Goal: Task Accomplishment & Management: Manage account settings

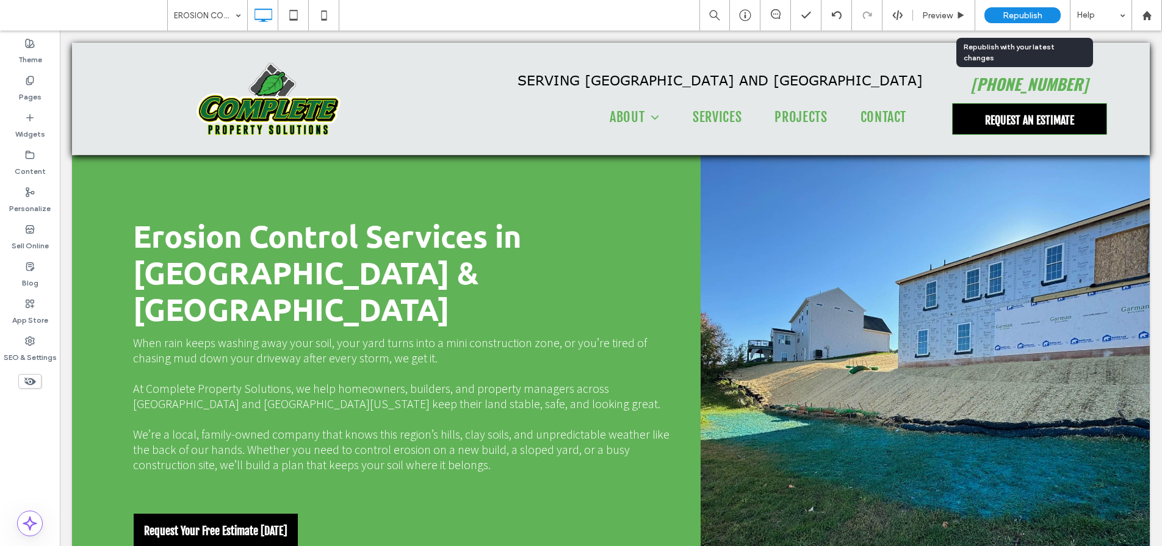
scroll to position [532, 0]
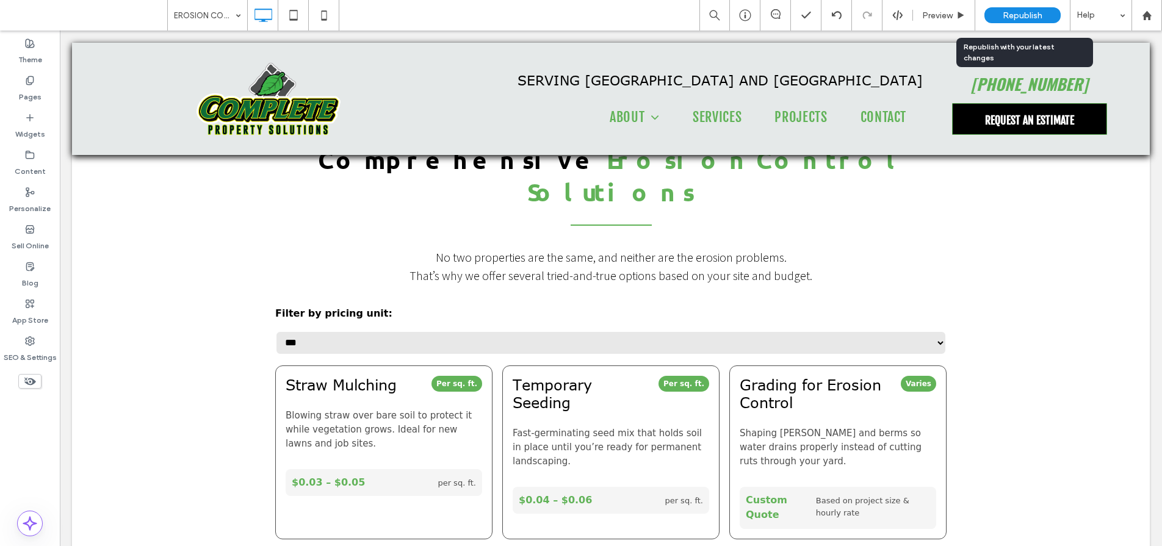
click at [1025, 15] on span "Republish" at bounding box center [1022, 15] width 40 height 10
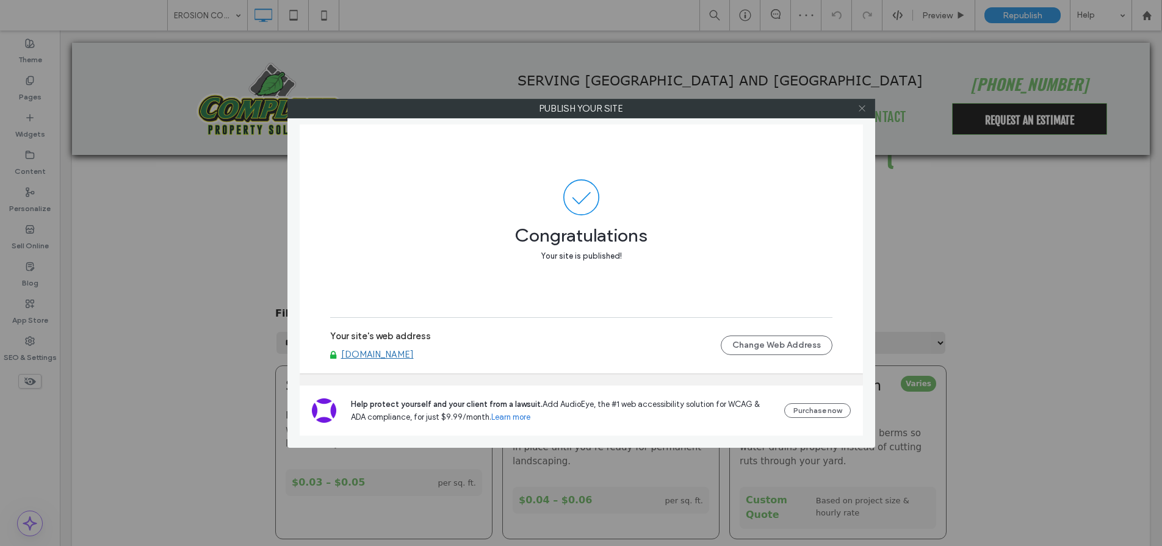
click at [862, 109] on icon at bounding box center [861, 108] width 9 height 9
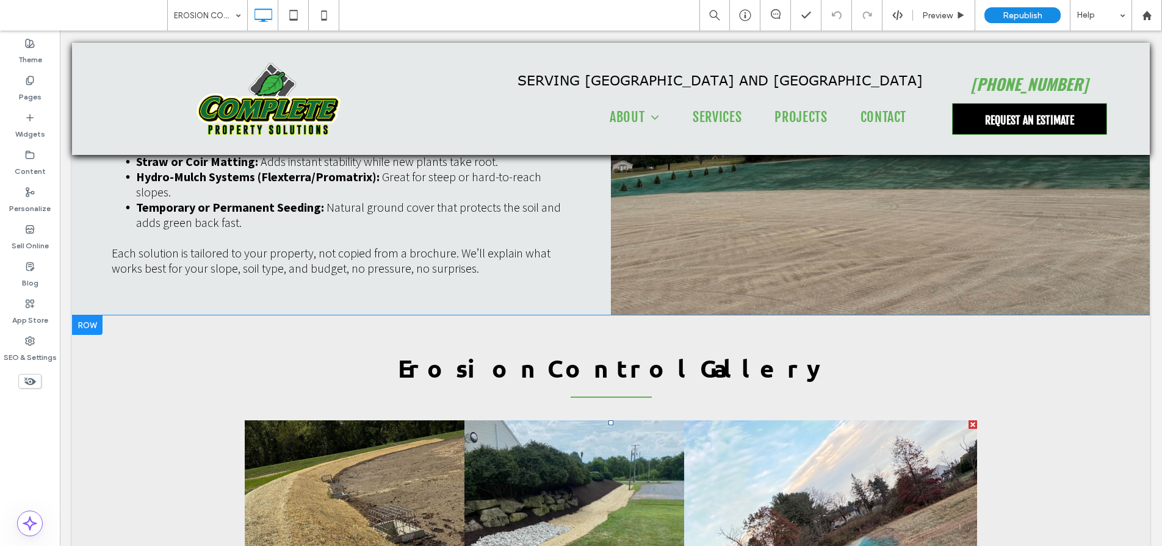
scroll to position [2015, 0]
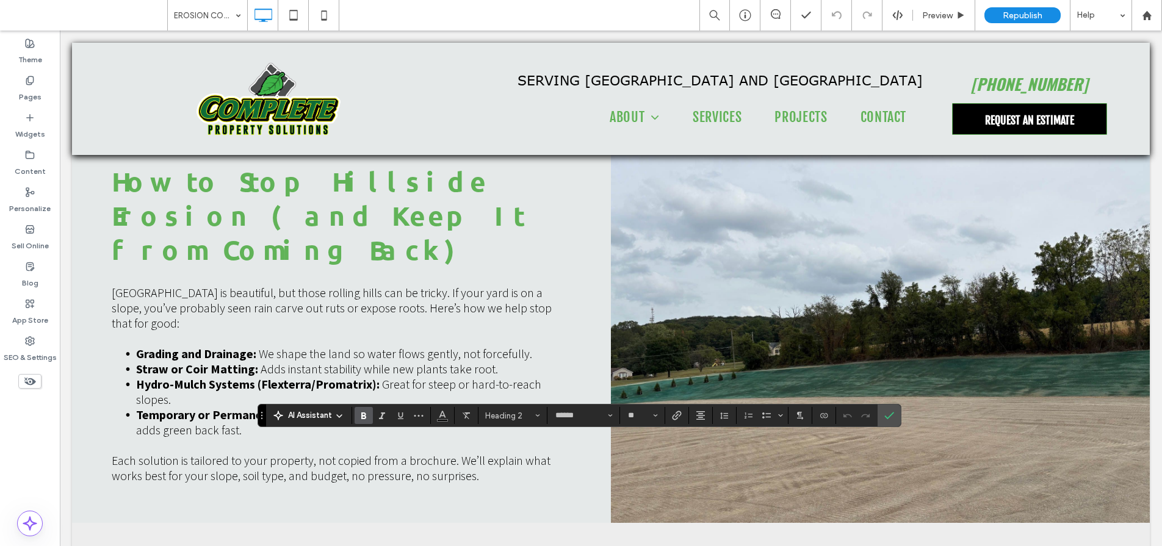
click at [891, 415] on use "Confirm" at bounding box center [889, 415] width 10 height 7
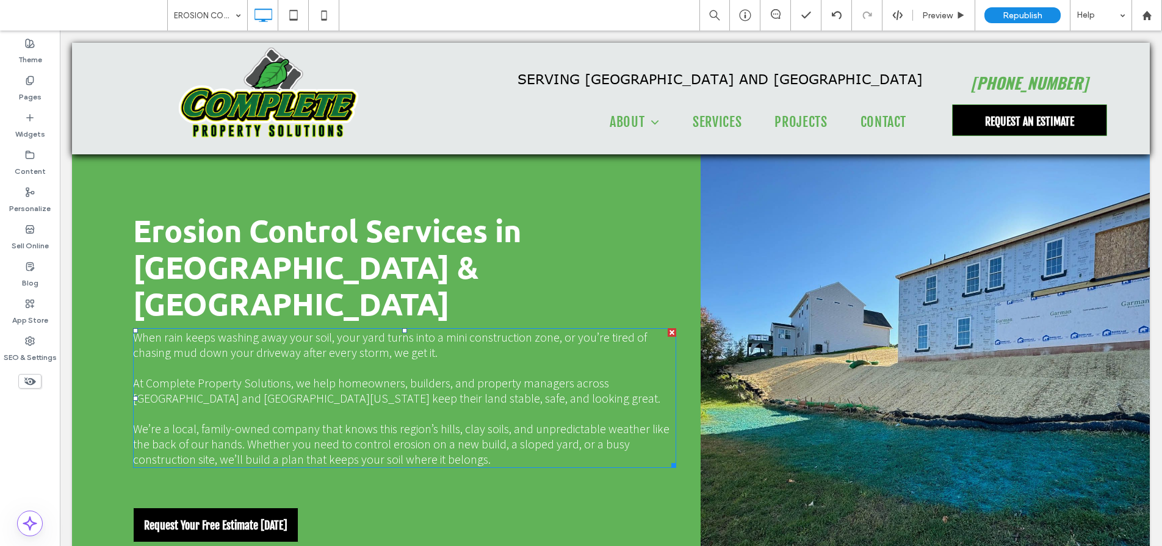
scroll to position [0, 0]
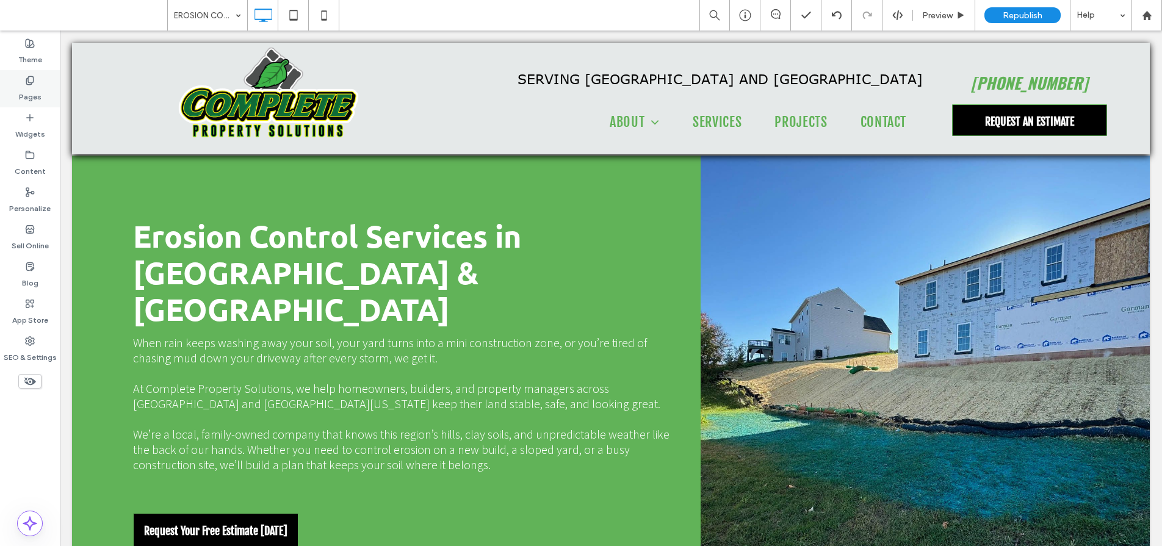
click at [35, 75] on div "Pages" at bounding box center [30, 88] width 60 height 37
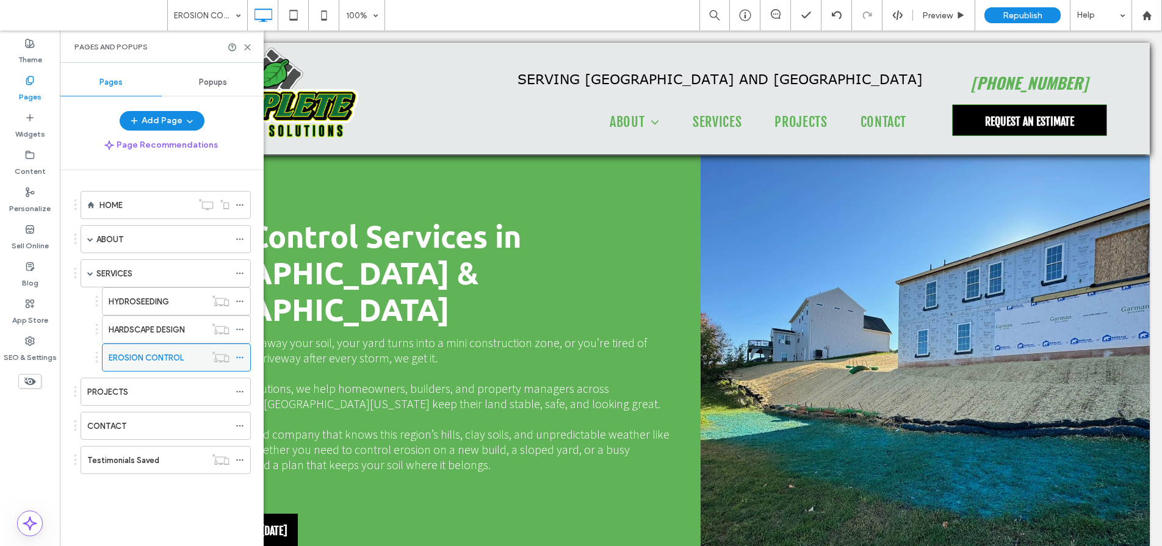
click at [238, 358] on icon at bounding box center [239, 357] width 9 height 9
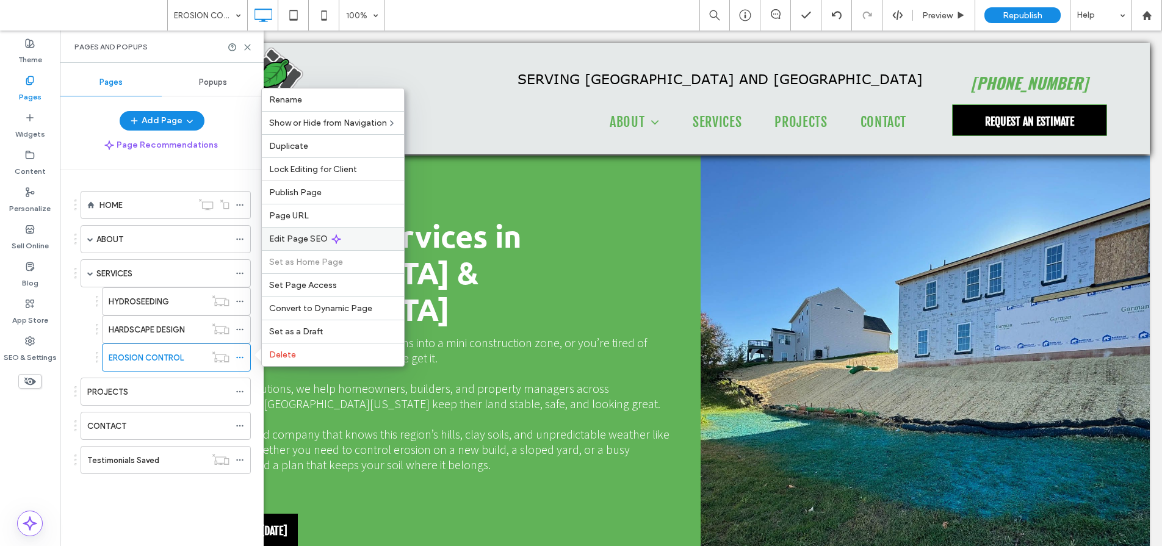
click at [283, 240] on span "Edit Page SEO" at bounding box center [298, 239] width 59 height 10
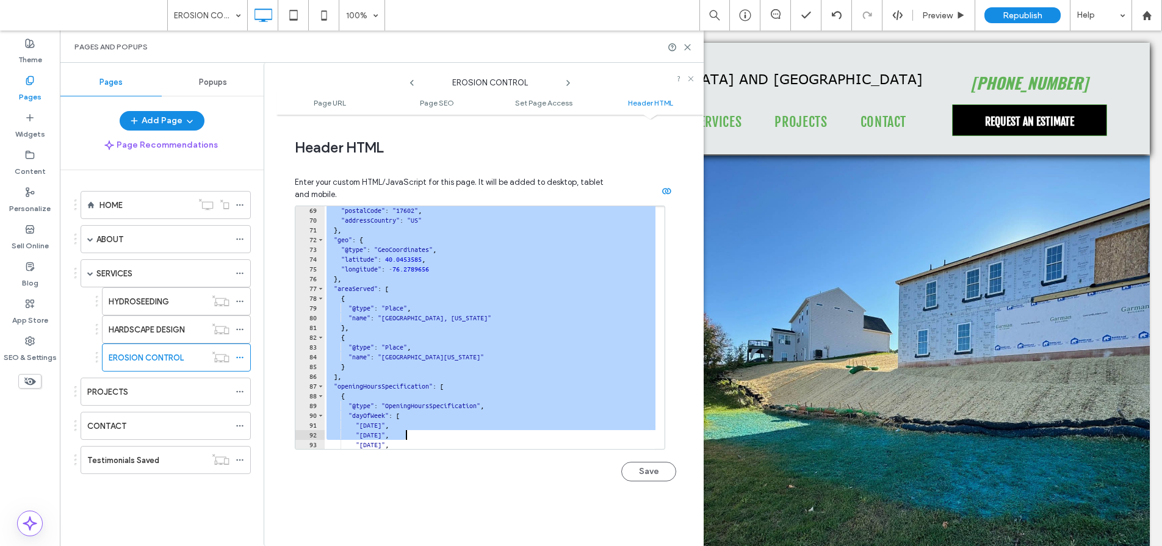
scroll to position [840, 0]
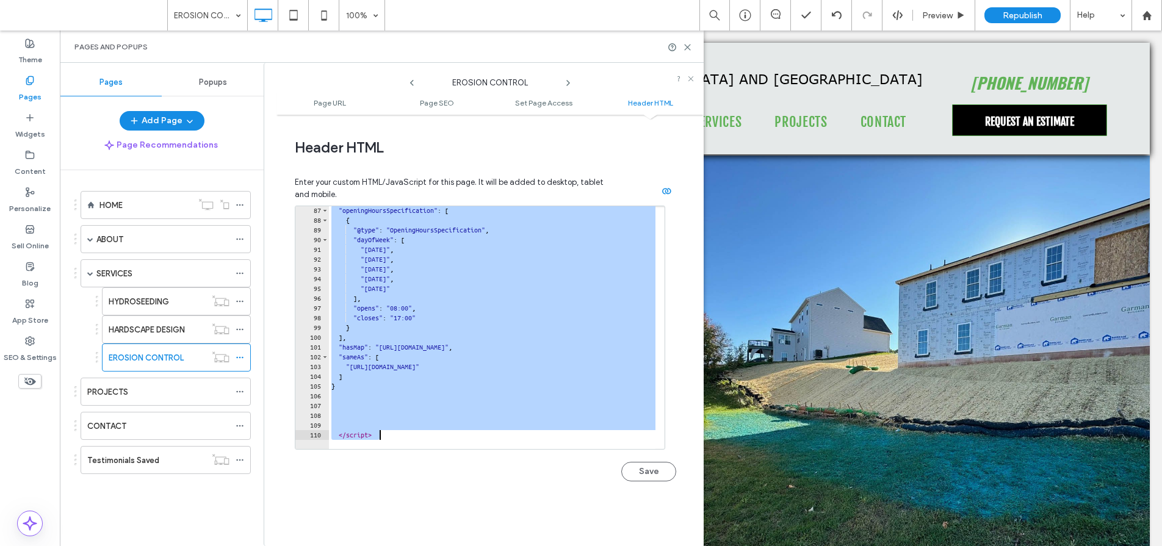
drag, startPoint x: 328, startPoint y: 254, endPoint x: 496, endPoint y: 435, distance: 246.9
click at [496, 435] on div ""openingHoursSpecification" : [ { "@type" : "OpeningHoursSpecification" , "dayO…" at bounding box center [1085, 332] width 1512 height 253
click at [497, 311] on div ""openingHoursSpecification" : [ { "@type" : "OpeningHoursSpecification" , "dayO…" at bounding box center [1085, 332] width 1512 height 253
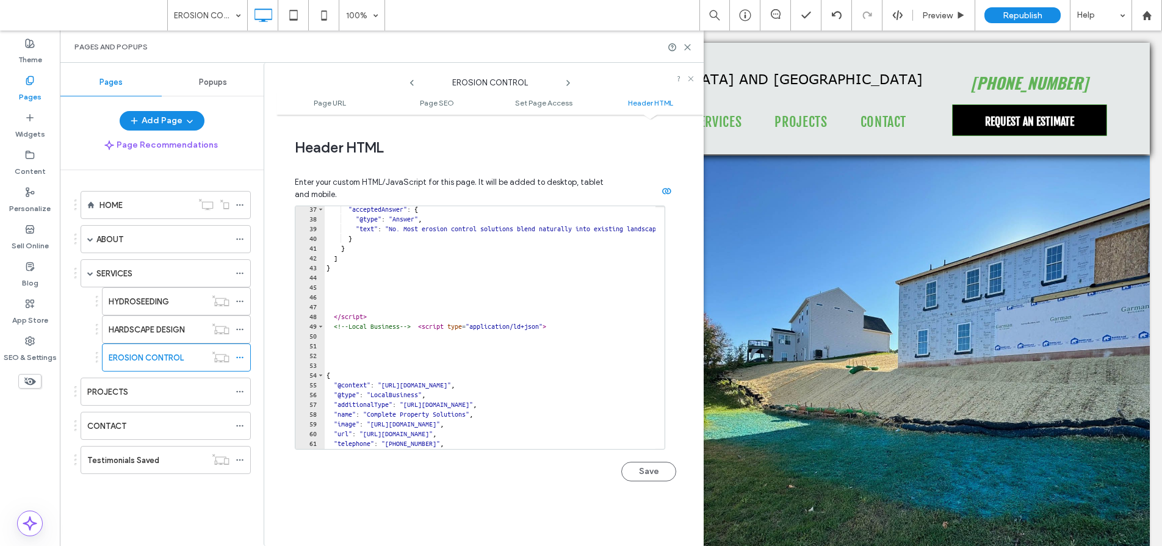
scroll to position [376, 0]
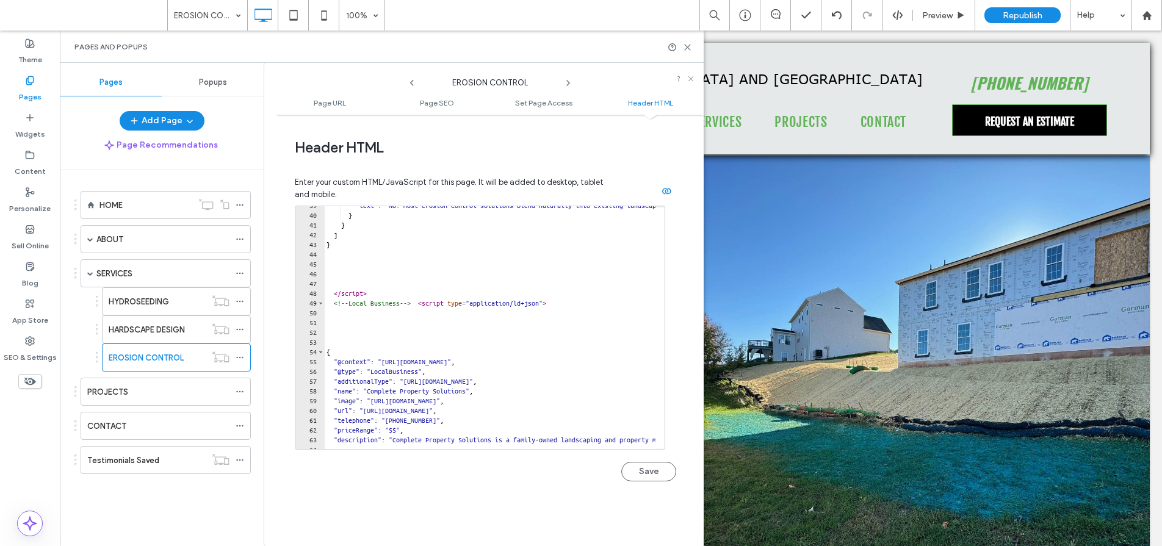
click at [433, 304] on div ""text" : "No. Most erosion control solutions blend naturally into existing land…" at bounding box center [1080, 327] width 1512 height 253
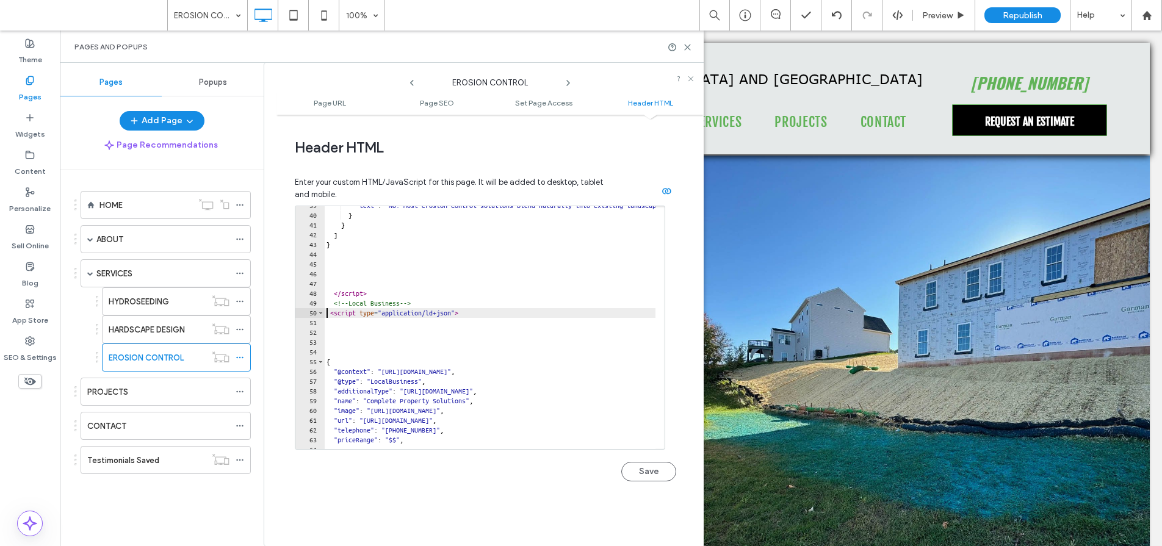
type textarea "**********"
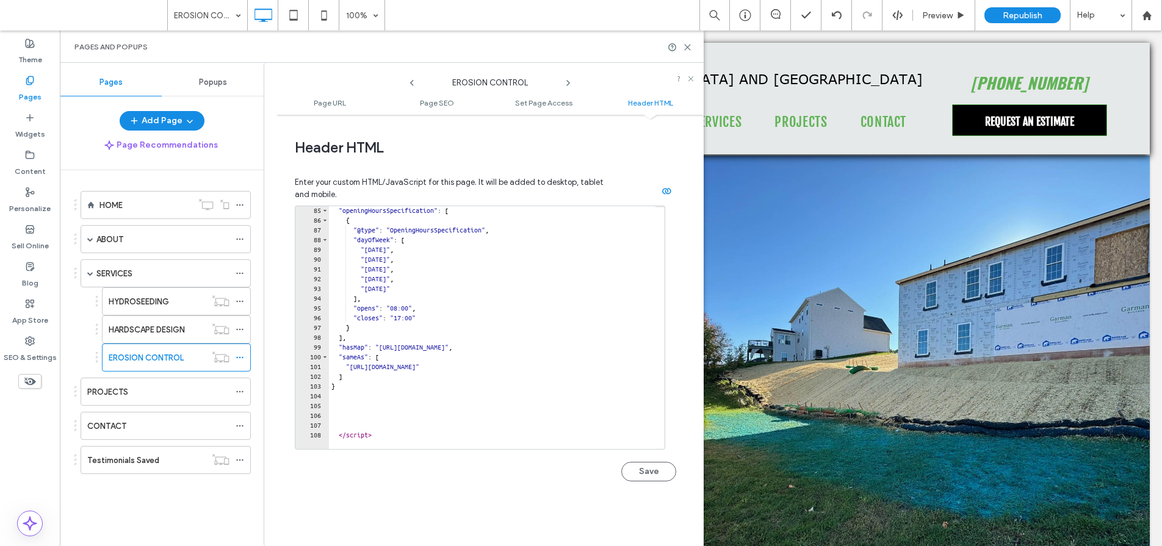
scroll to position [821, 0]
click at [345, 395] on div ""openingHoursSpecification" : [ { "@type" : "OpeningHoursSpecification" , "dayO…" at bounding box center [1085, 332] width 1512 height 253
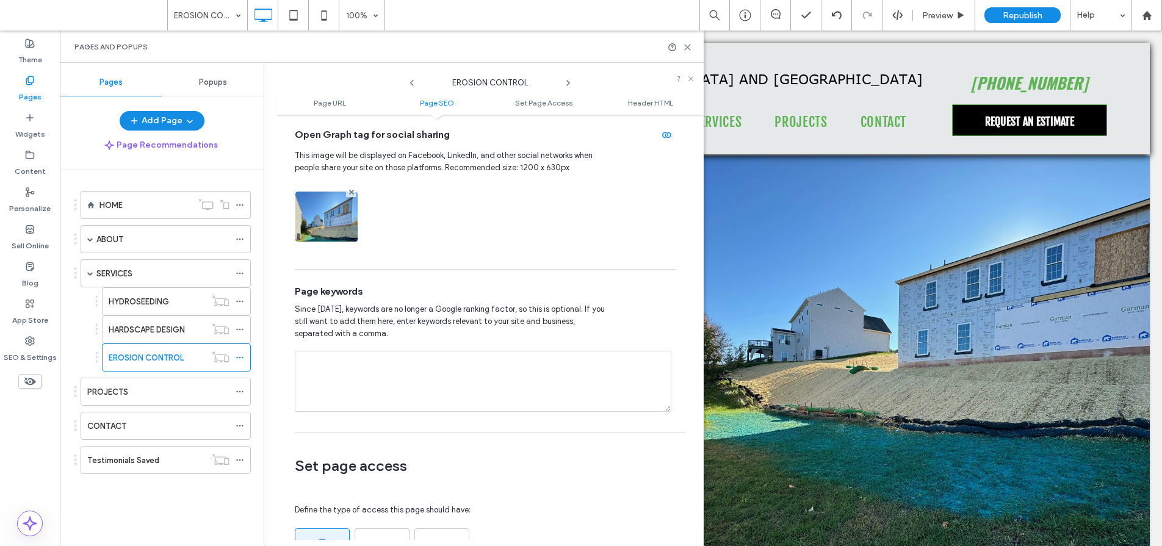
scroll to position [404, 0]
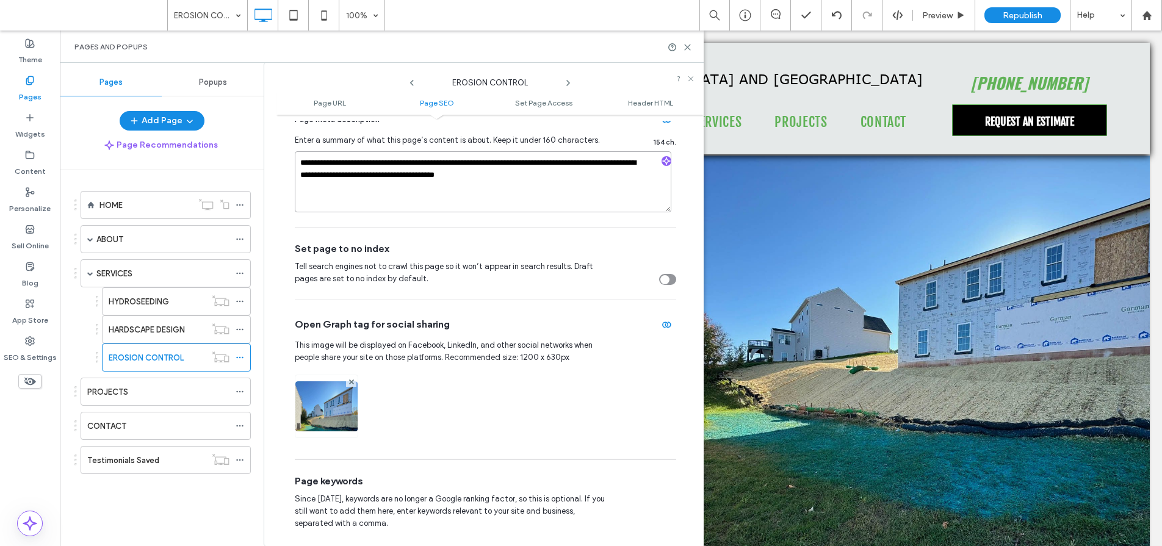
click at [429, 171] on textarea "**********" at bounding box center [483, 181] width 376 height 61
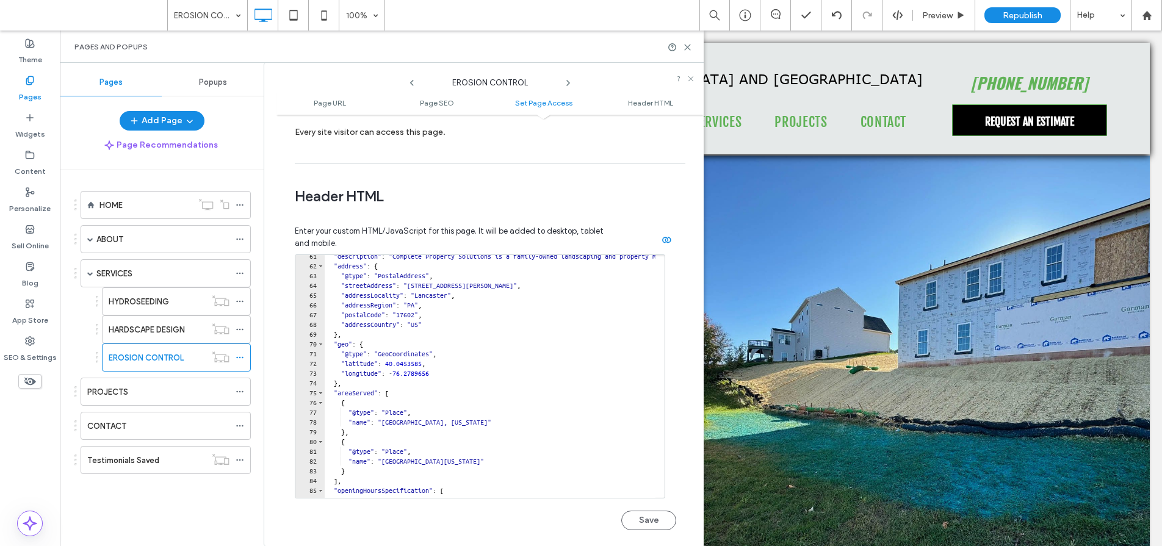
scroll to position [533, 0]
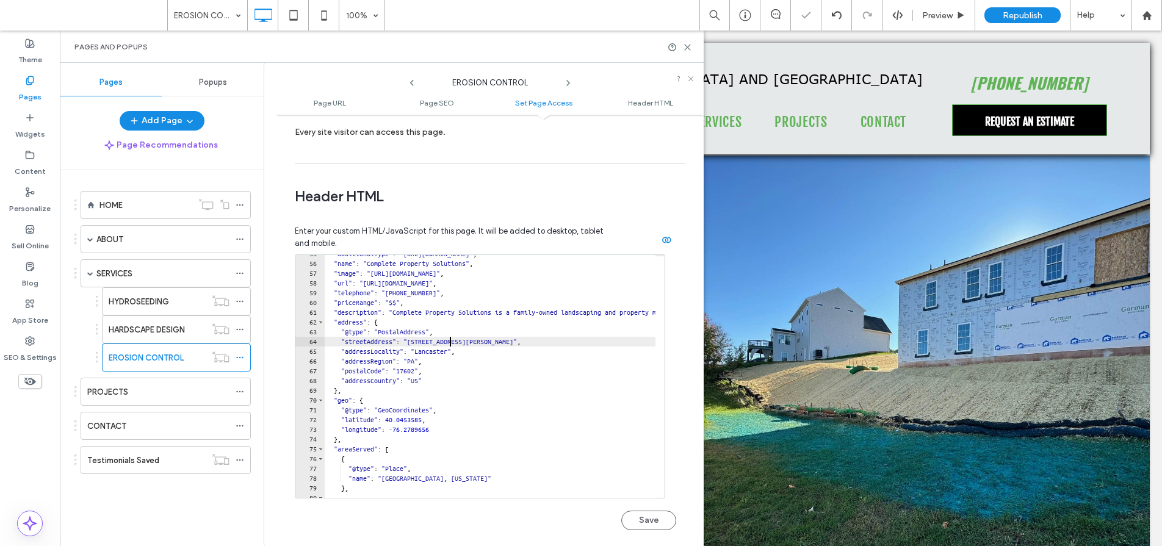
click at [449, 339] on div ""additionalType" : "[URL][DOMAIN_NAME]" , "name" : "Complete Property Solutions…" at bounding box center [1080, 375] width 1512 height 253
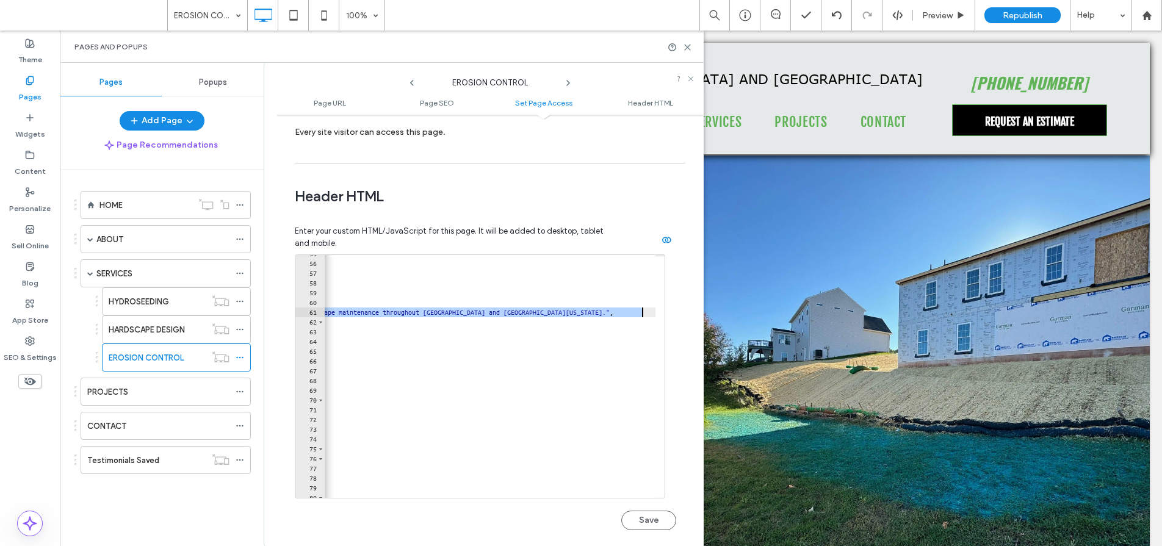
scroll to position [0, 906]
drag, startPoint x: 405, startPoint y: 314, endPoint x: 630, endPoint y: 314, distance: 225.1
click at [630, 314] on div ""additionalType" : "[URL][DOMAIN_NAME]" , "name" : "Complete Property Solutions…" at bounding box center [174, 375] width 1512 height 253
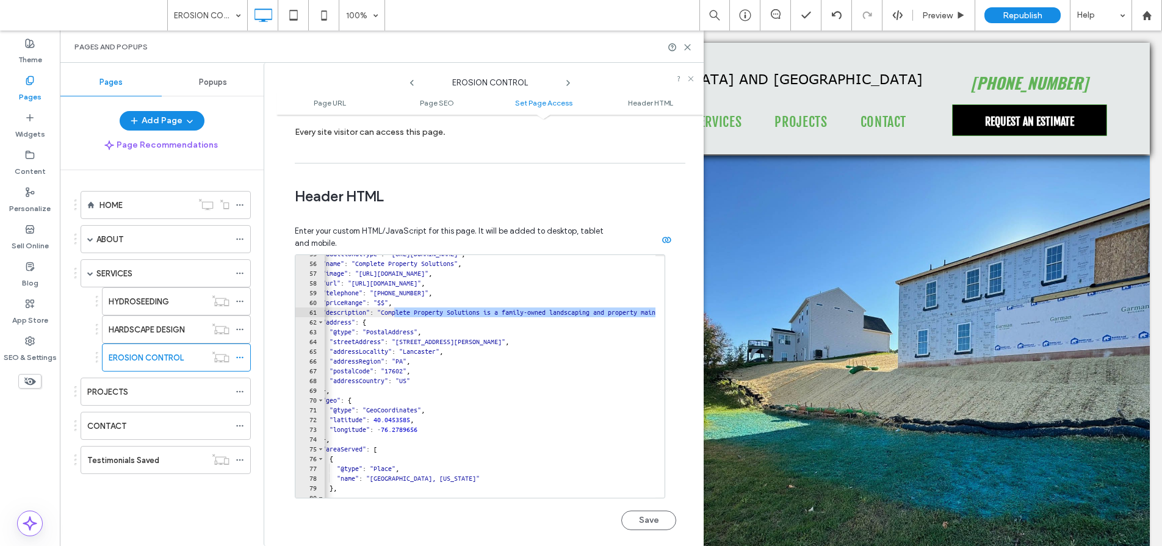
scroll to position [0, 12]
click at [486, 340] on div ""additionalType" : "[URL][DOMAIN_NAME]" , "name" : "Complete Property Solutions…" at bounding box center [1068, 375] width 1512 height 253
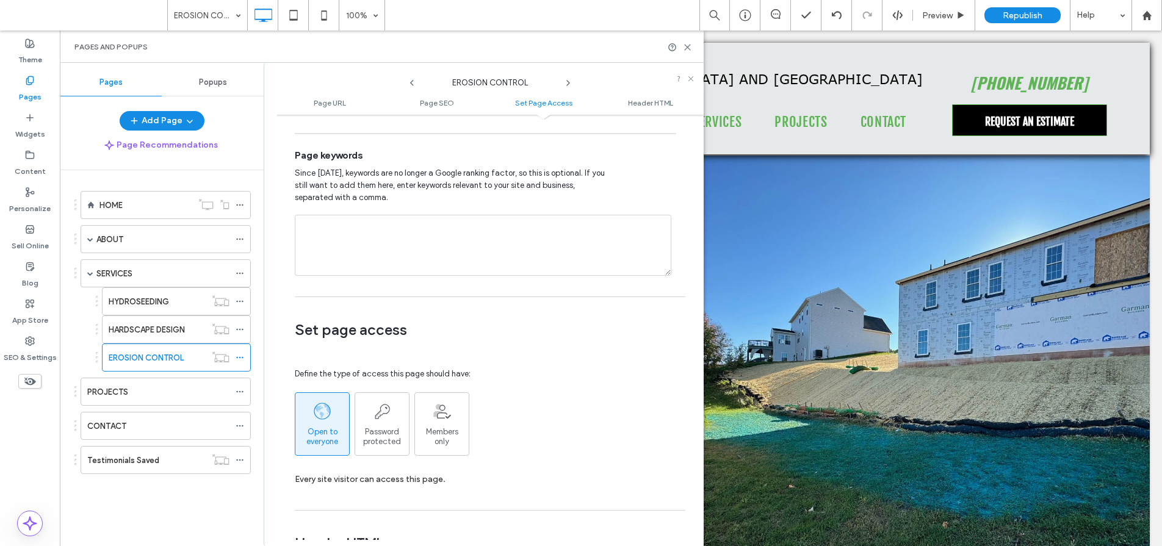
scroll to position [0, 0]
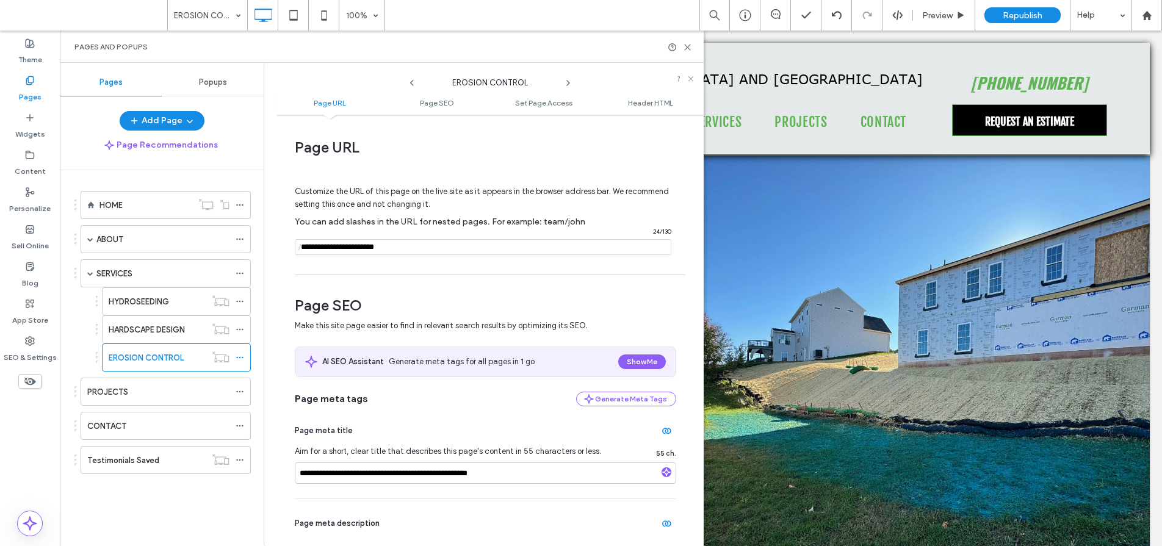
drag, startPoint x: 404, startPoint y: 246, endPoint x: 294, endPoint y: 243, distance: 110.5
click at [295, 243] on div "/ 24 / 130" at bounding box center [483, 247] width 376 height 16
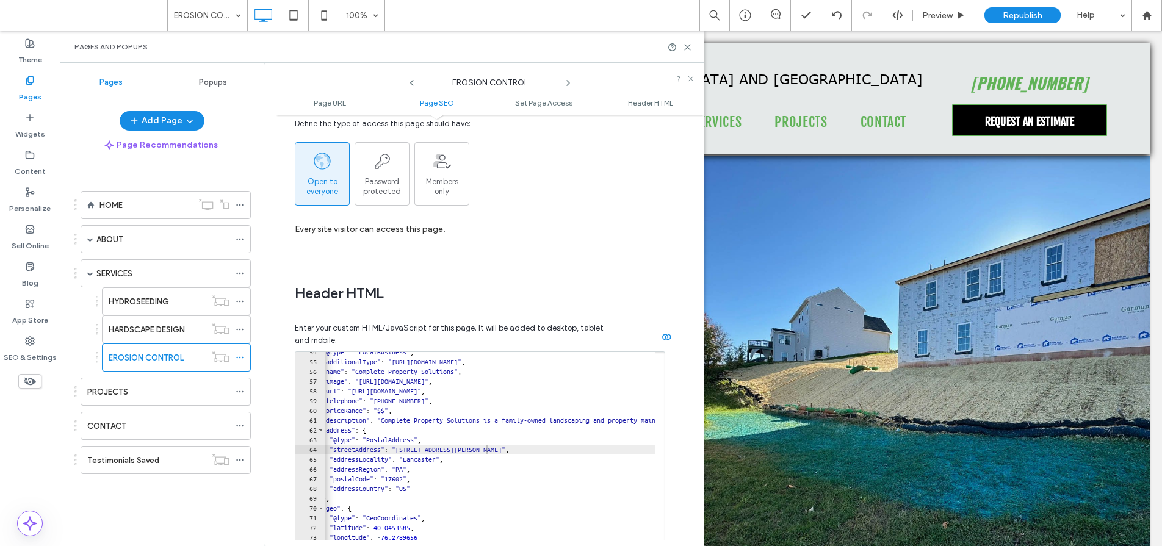
scroll to position [1029, 0]
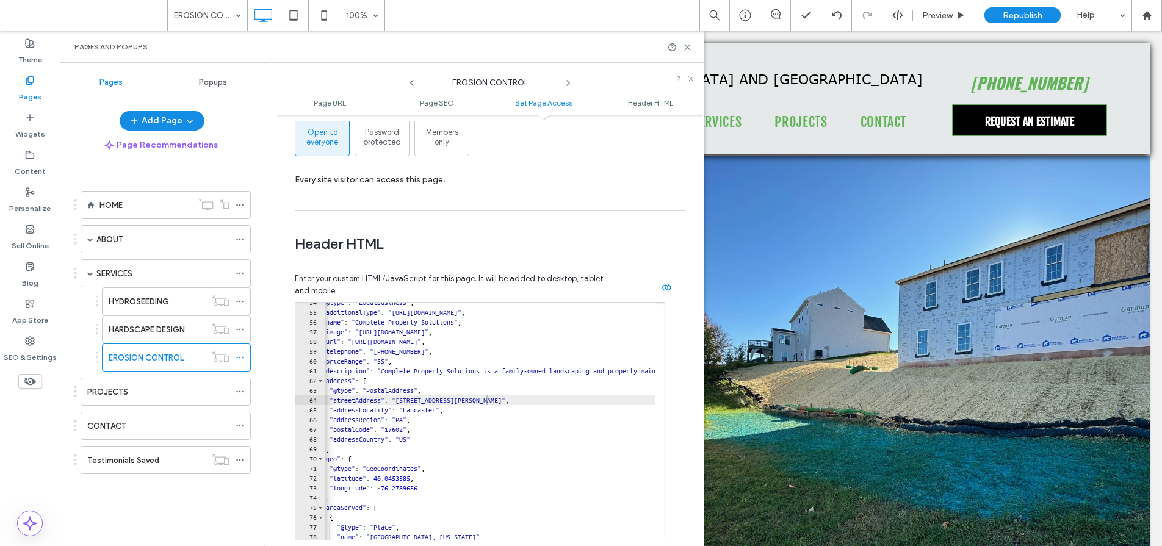
click at [461, 354] on div ""@type" : "LocalBusiness" , "additionalType" : "[URL][DOMAIN_NAME]" , "name" : …" at bounding box center [1068, 424] width 1512 height 253
click at [521, 342] on div ""@type" : "LocalBusiness" , "additionalType" : "[URL][DOMAIN_NAME]" , "name" : …" at bounding box center [1068, 424] width 1512 height 253
paste textarea "**********"
click at [531, 373] on div ""@type" : "LocalBusiness" , "additionalType" : "[URL][DOMAIN_NAME]" , "name" : …" at bounding box center [1068, 424] width 1512 height 253
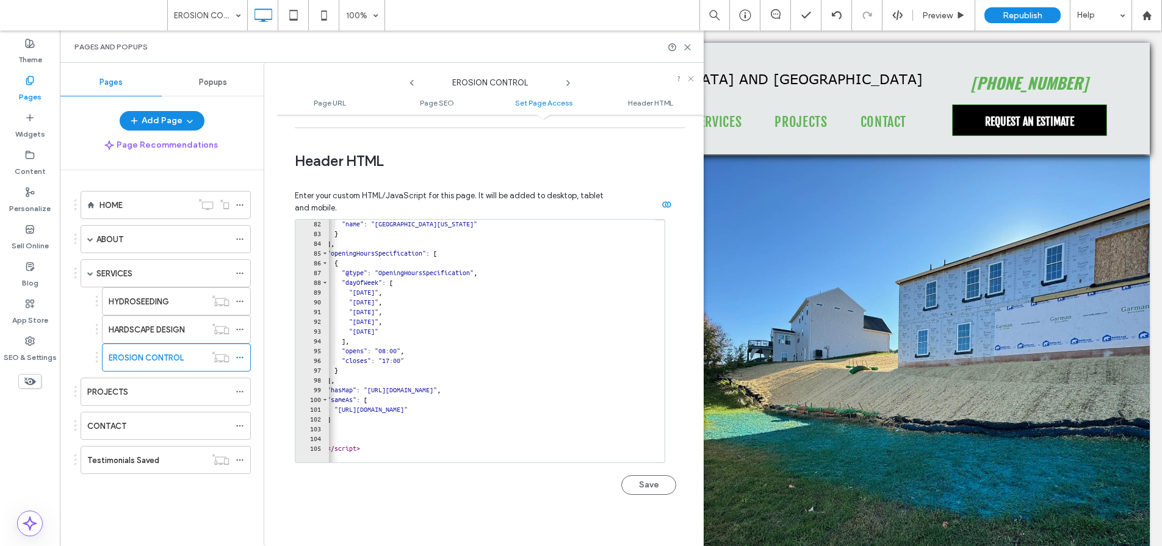
scroll to position [1126, 0]
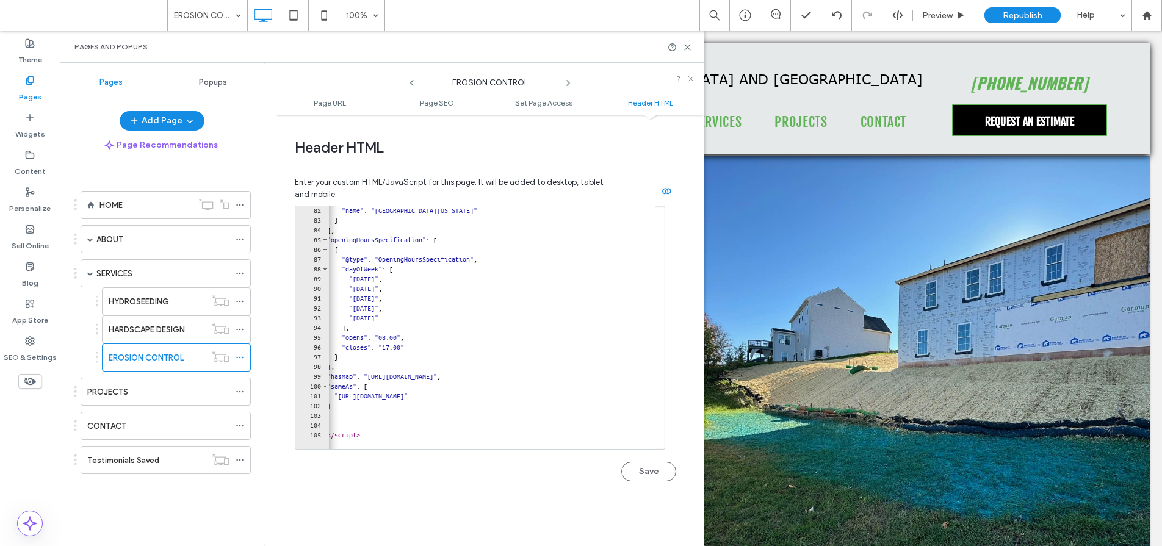
click at [383, 437] on div at bounding box center [1073, 443] width 1512 height 12
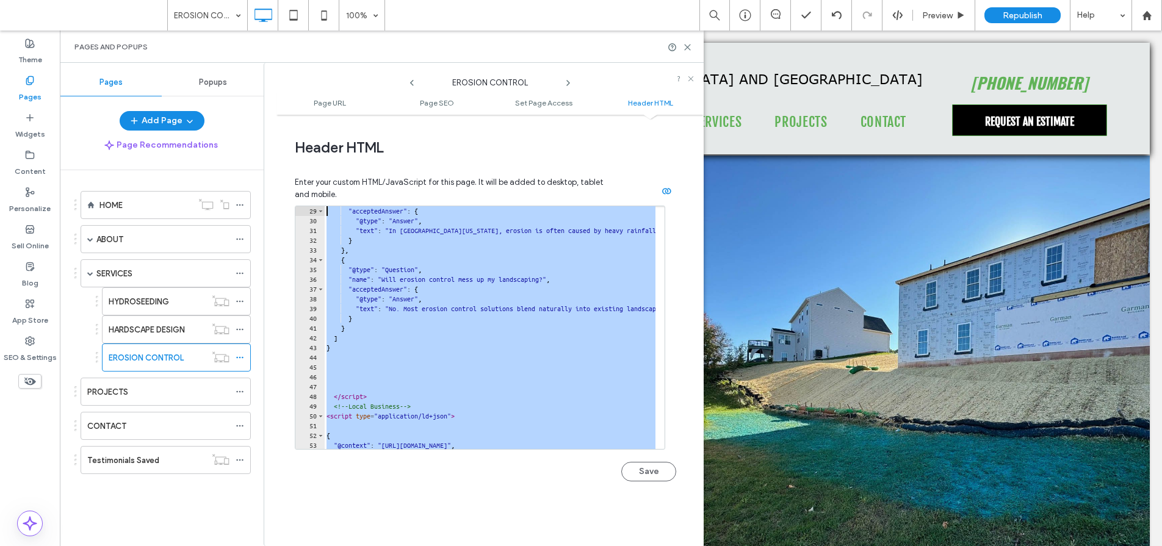
scroll to position [273, 0]
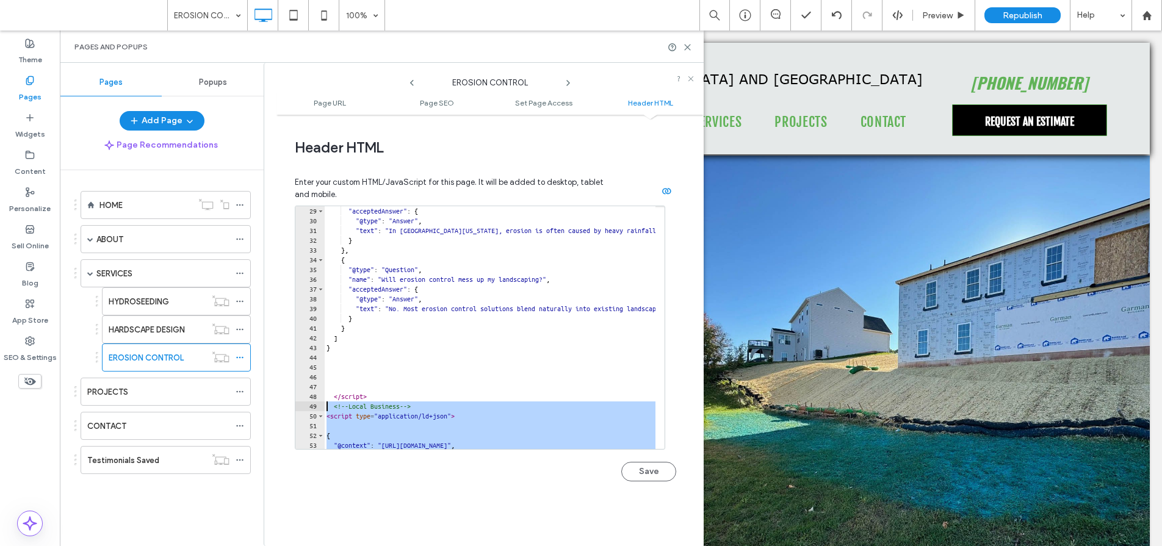
drag, startPoint x: 381, startPoint y: 436, endPoint x: 324, endPoint y: 407, distance: 64.4
click at [324, 407] on div "********* 29 30 31 32 33 34 35 36 37 38 39 40 41 42 43 44 45 46 47 48 49 50 51 …" at bounding box center [480, 328] width 370 height 244
type textarea "**********"
click at [655, 472] on button "Save" at bounding box center [648, 472] width 55 height 20
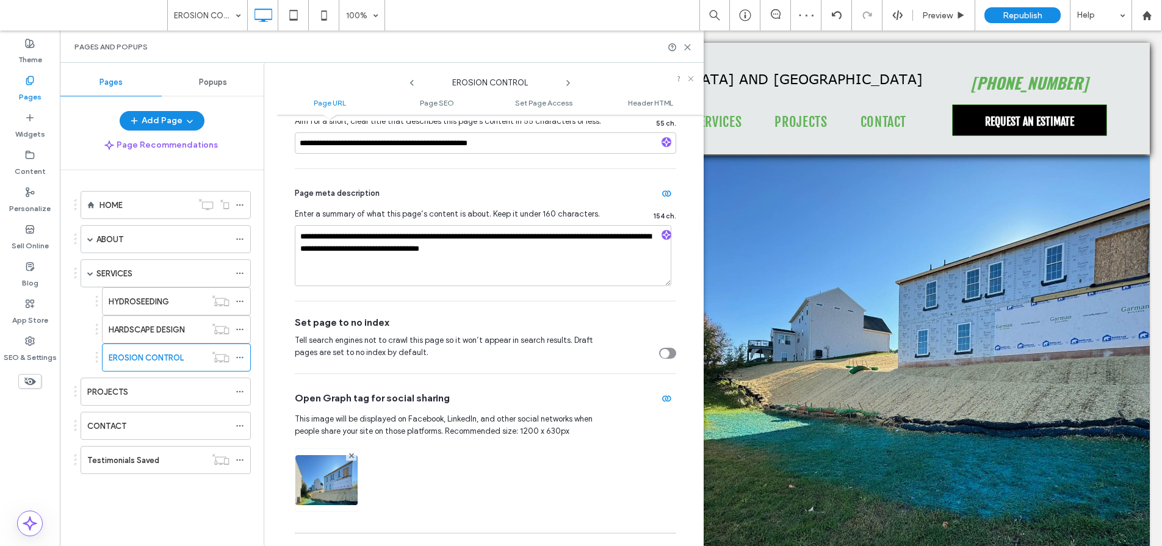
scroll to position [0, 0]
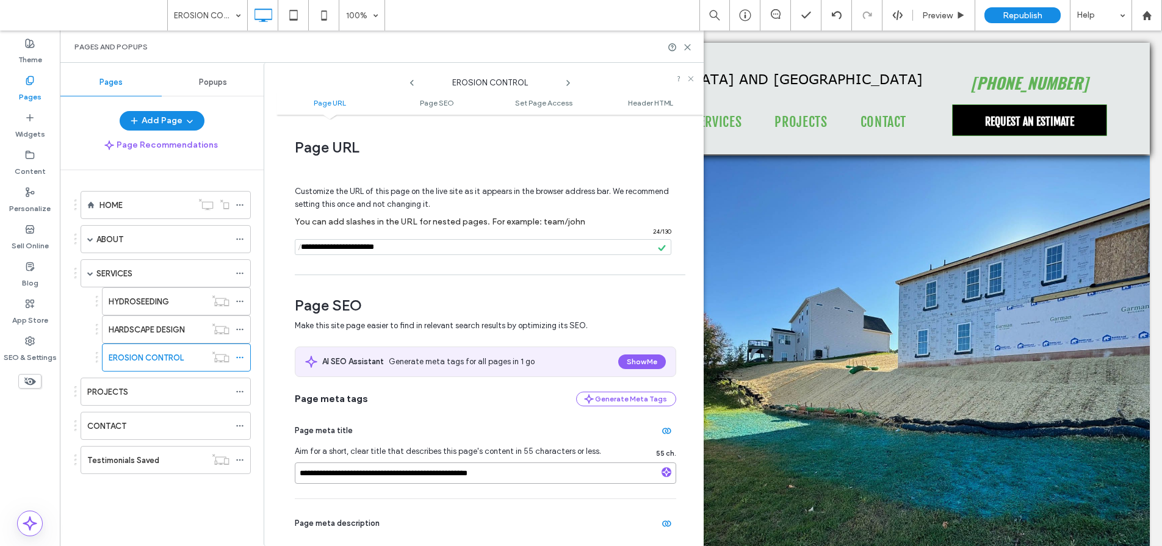
click at [392, 472] on input "**********" at bounding box center [485, 472] width 381 height 21
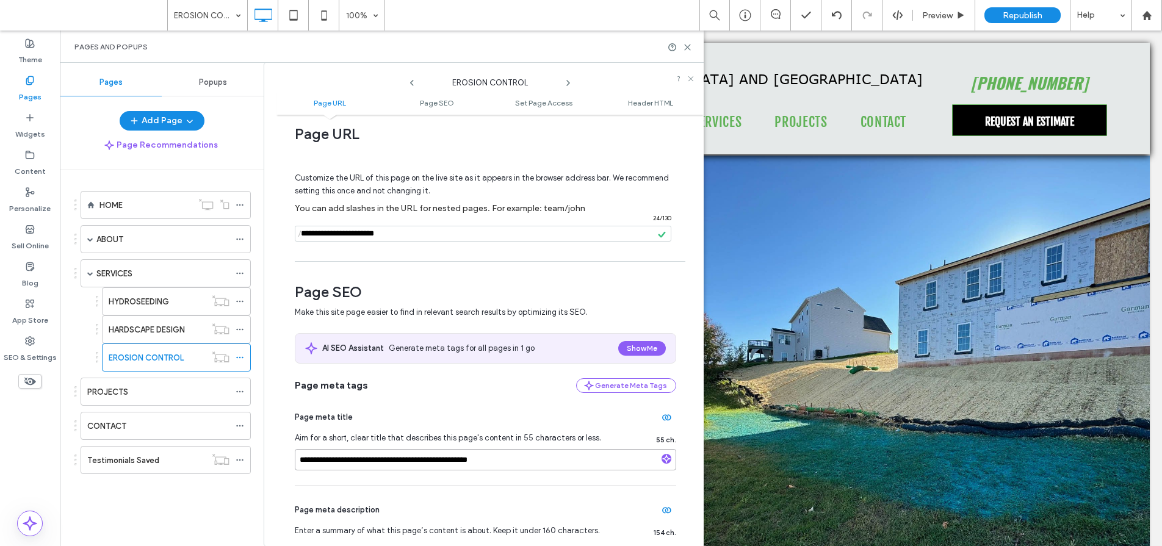
click at [505, 462] on input "**********" at bounding box center [485, 459] width 381 height 21
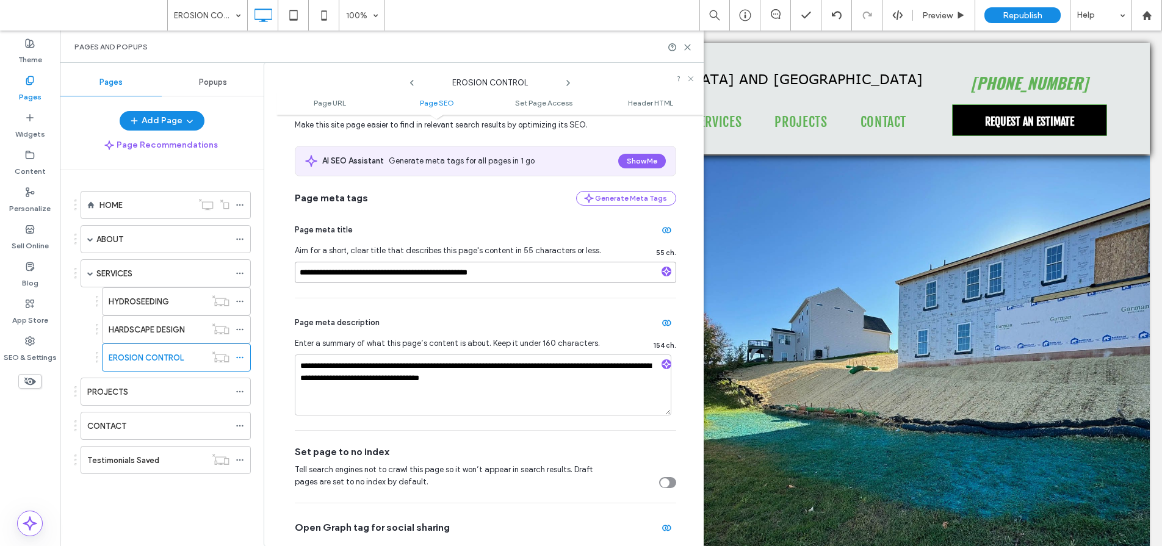
scroll to position [214, 0]
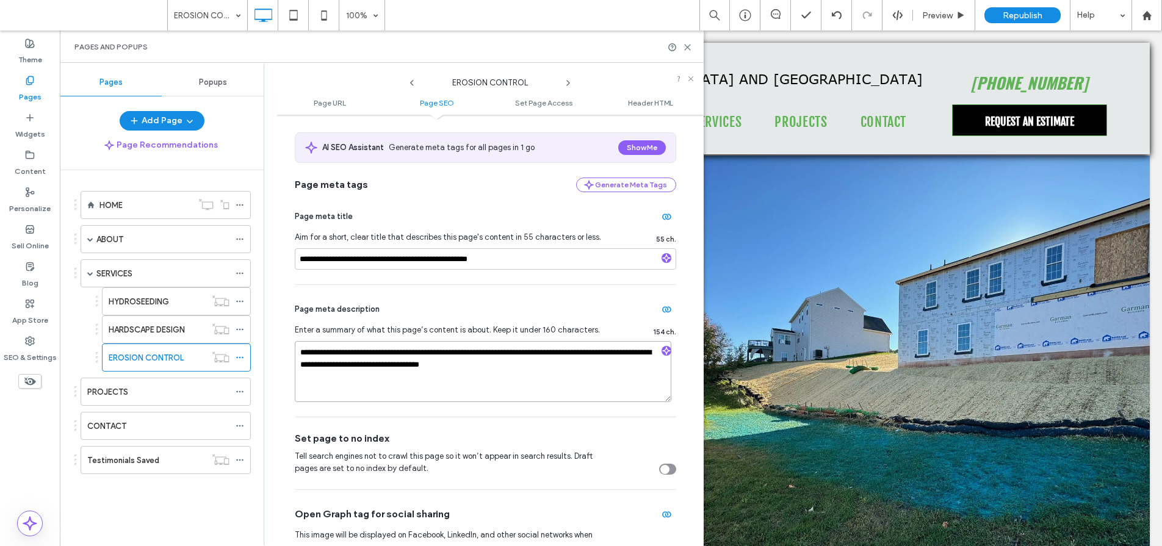
click at [521, 366] on textarea "**********" at bounding box center [483, 371] width 376 height 61
type textarea "**********"
click at [544, 261] on input "**********" at bounding box center [485, 258] width 381 height 21
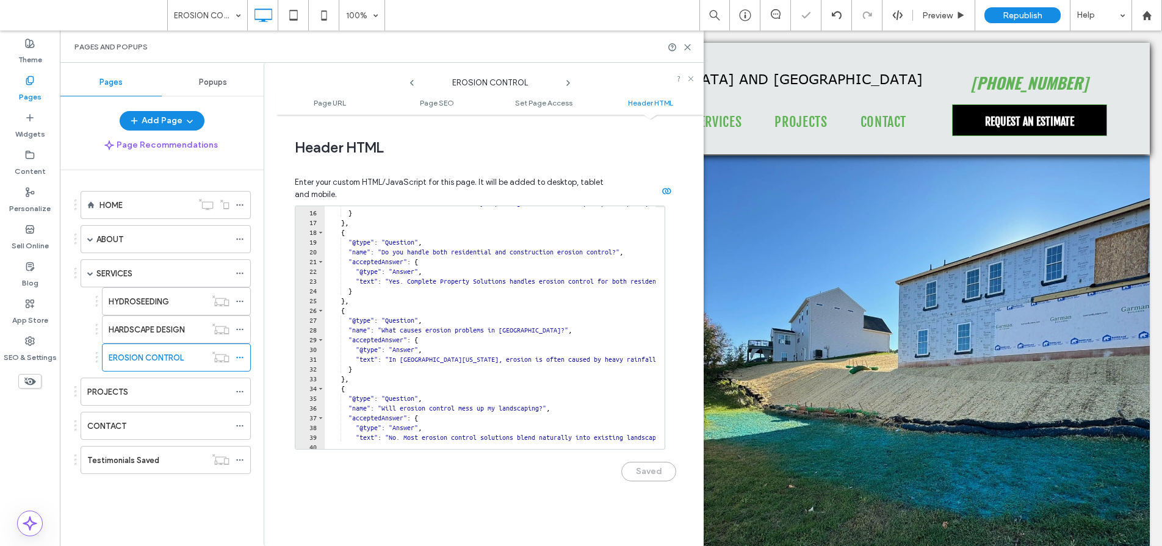
scroll to position [0, 0]
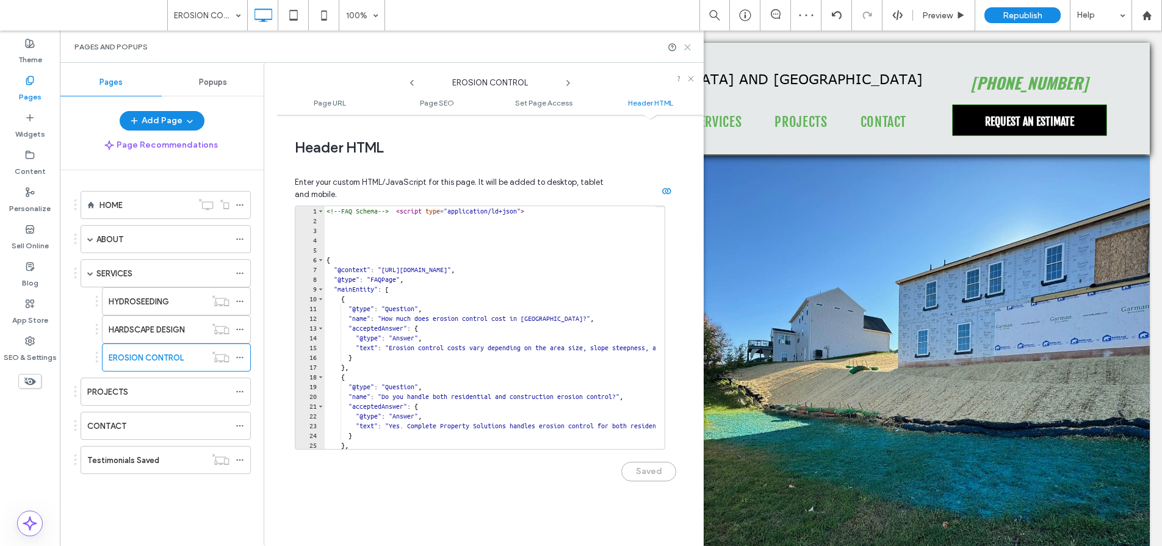
click at [686, 47] on use at bounding box center [687, 47] width 5 height 5
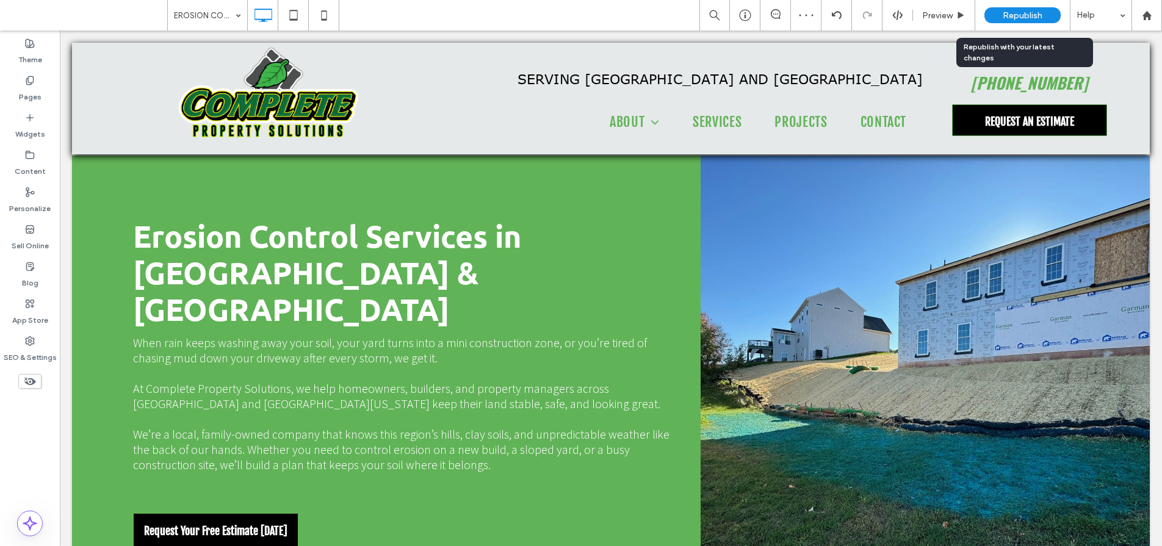
click at [1020, 14] on span "Republish" at bounding box center [1022, 15] width 40 height 10
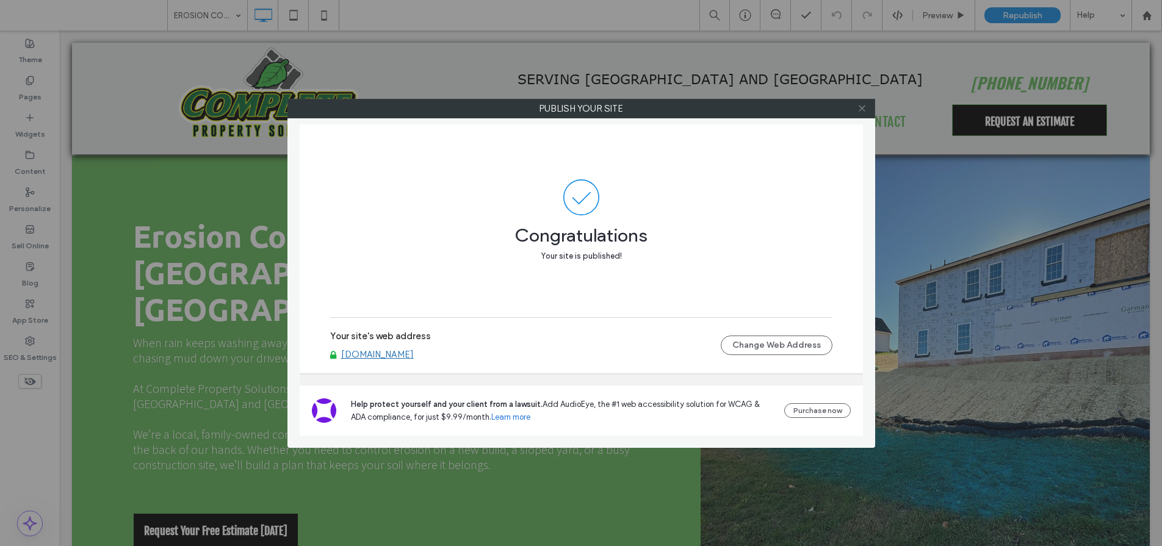
click at [860, 109] on icon at bounding box center [861, 108] width 9 height 9
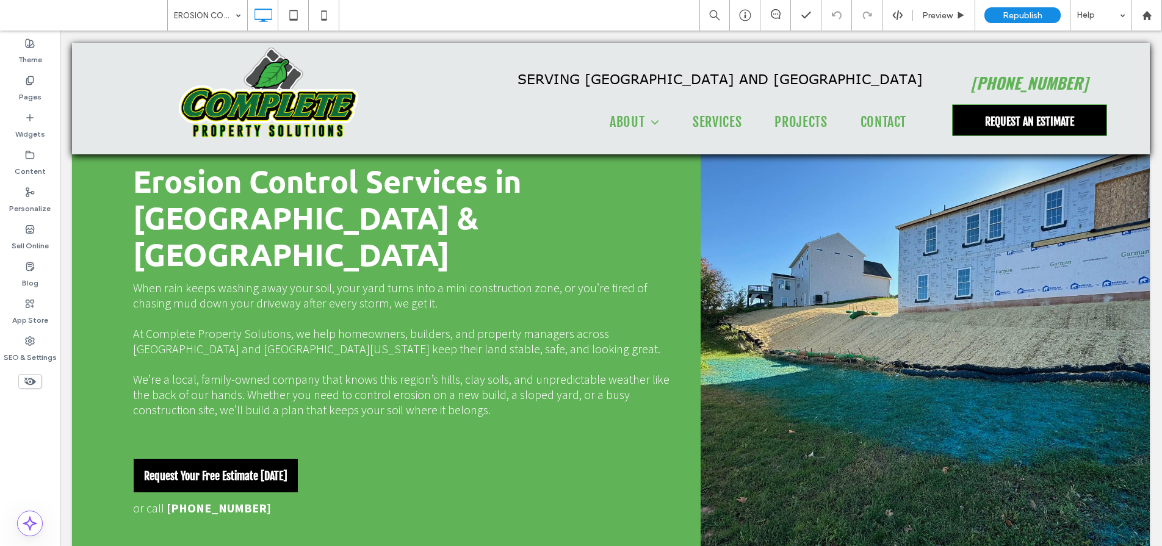
scroll to position [78, 0]
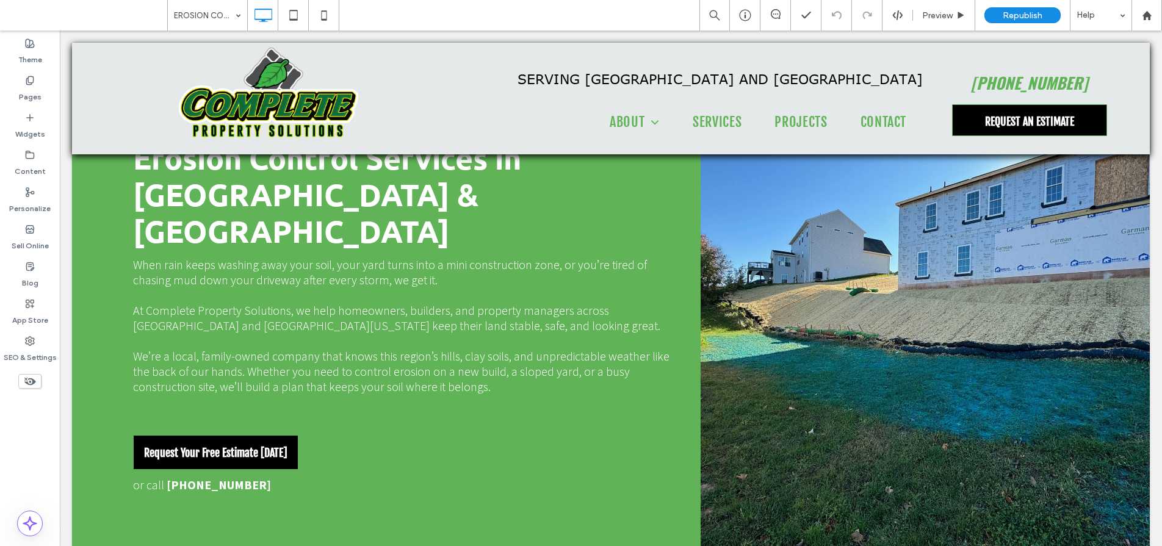
click at [780, 300] on div "Click To Paste" at bounding box center [924, 318] width 449 height 482
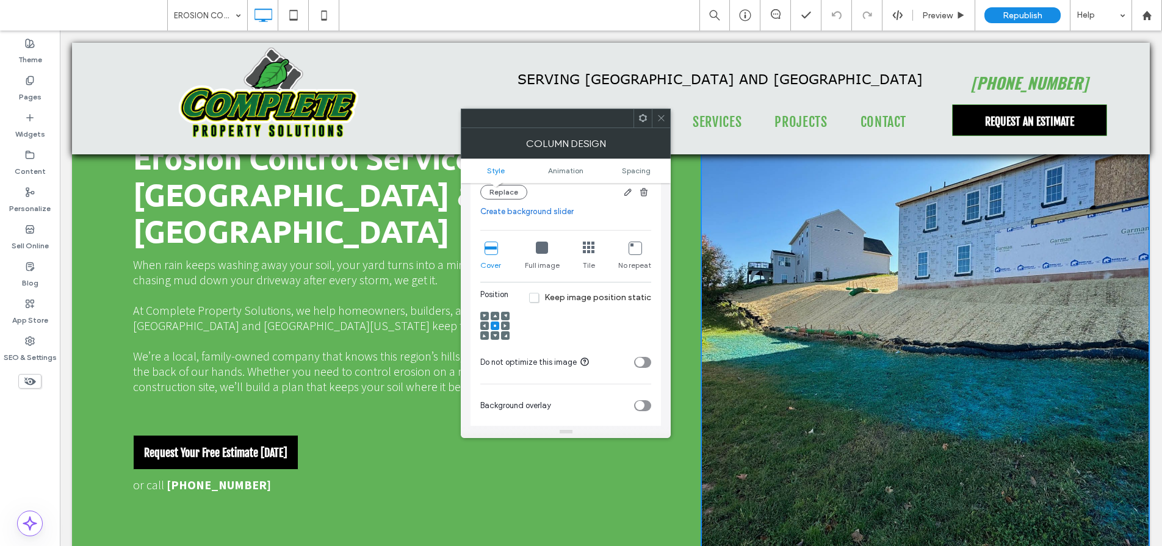
scroll to position [270, 0]
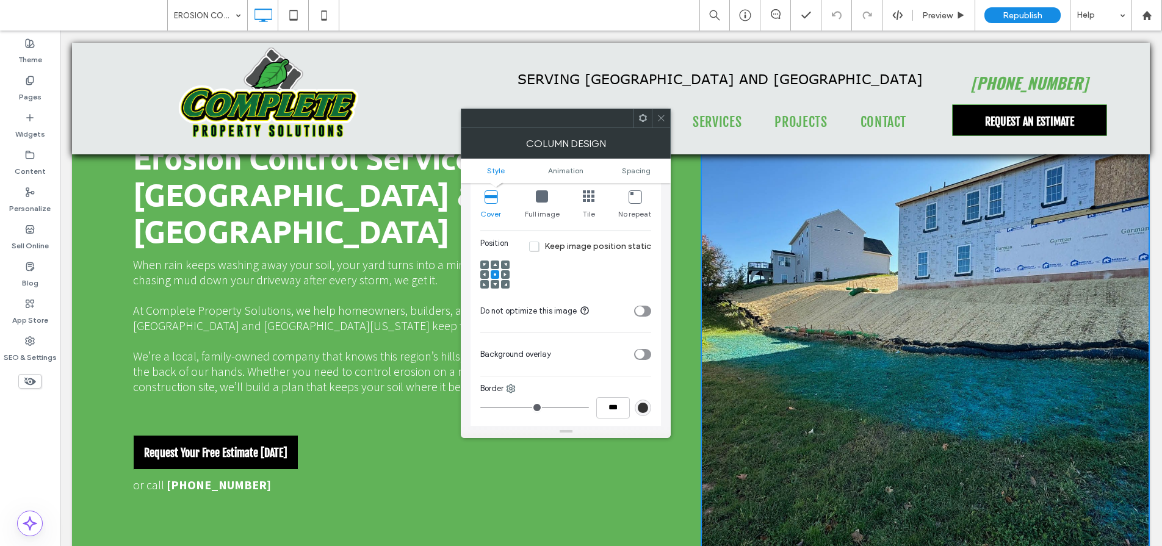
click at [662, 118] on icon at bounding box center [660, 117] width 9 height 9
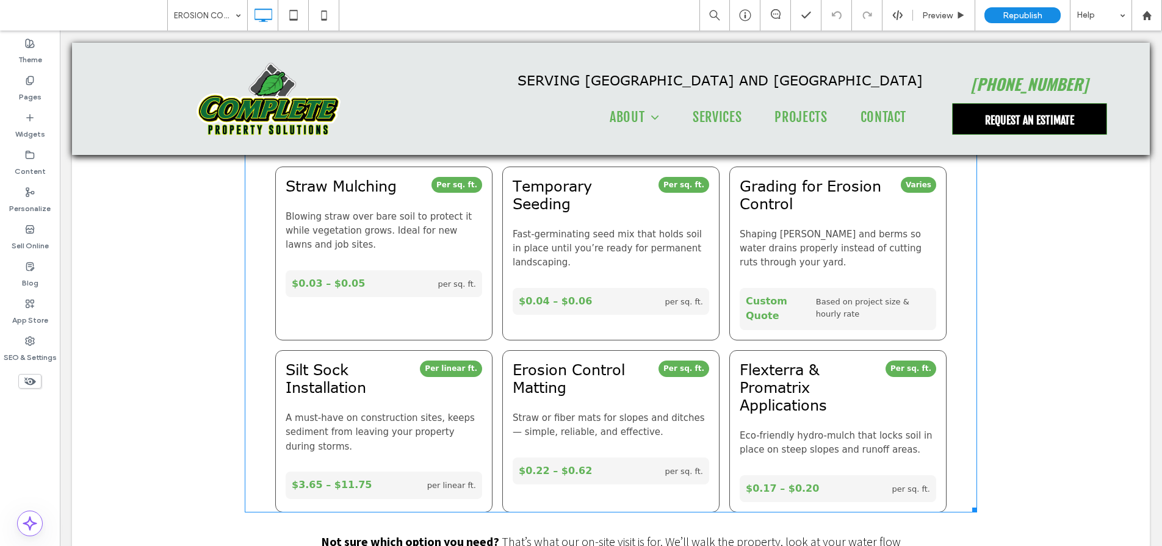
scroll to position [738, 0]
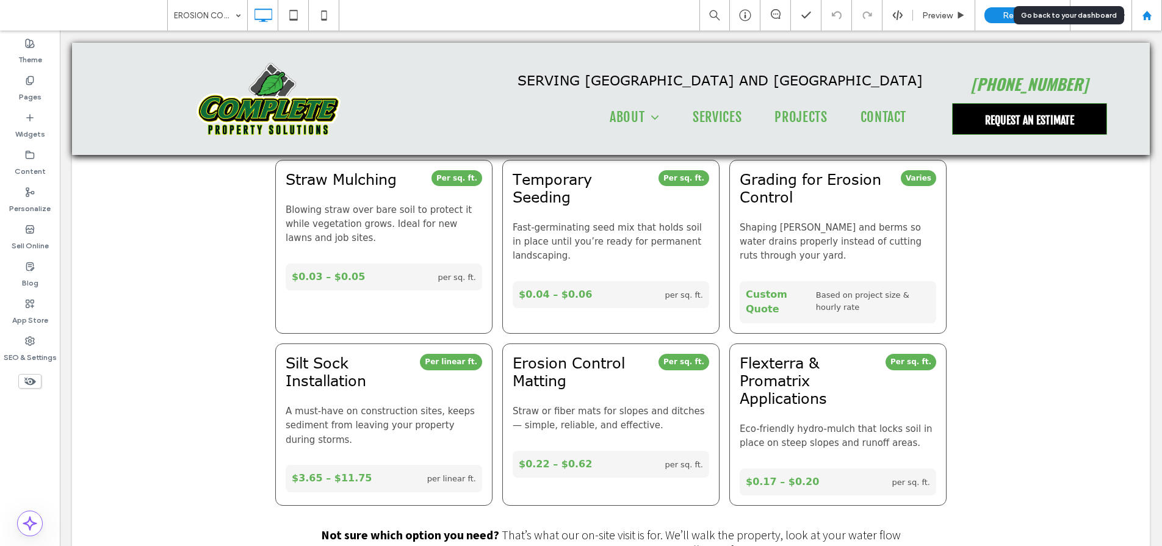
click at [1142, 16] on icon at bounding box center [1146, 15] width 10 height 10
